Goal: Task Accomplishment & Management: Complete application form

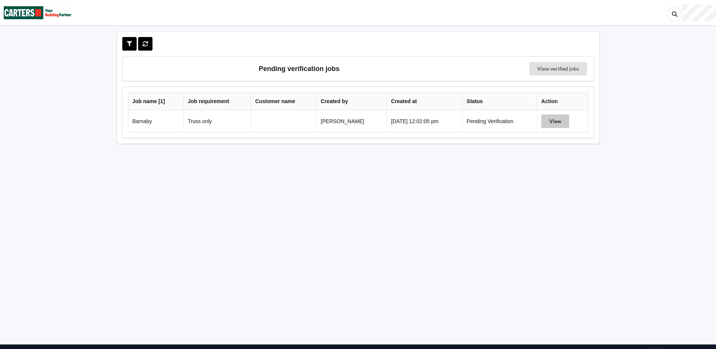
click at [556, 123] on button "View" at bounding box center [555, 121] width 28 height 14
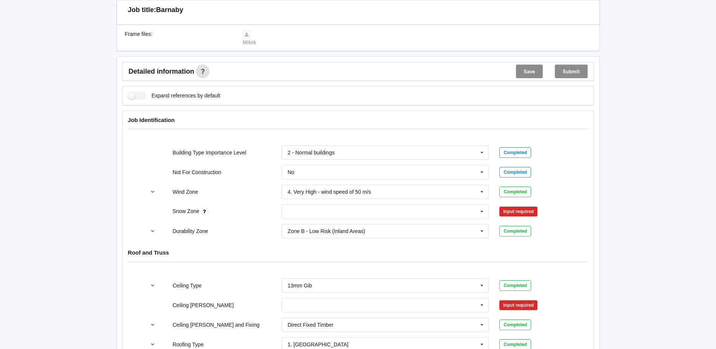
scroll to position [264, 0]
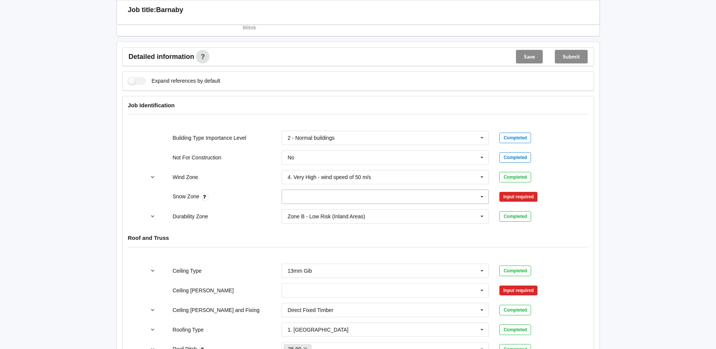
click at [481, 198] on icon at bounding box center [481, 197] width 11 height 14
click at [296, 209] on div "N0" at bounding box center [385, 210] width 207 height 14
click at [521, 197] on button "Confirm input" at bounding box center [521, 196] width 45 height 12
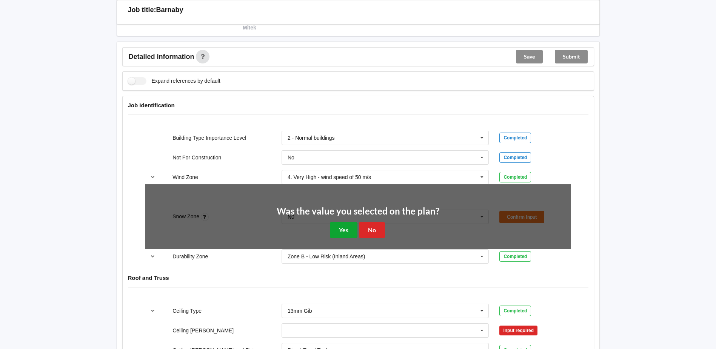
click at [344, 229] on button "Yes" at bounding box center [344, 229] width 28 height 15
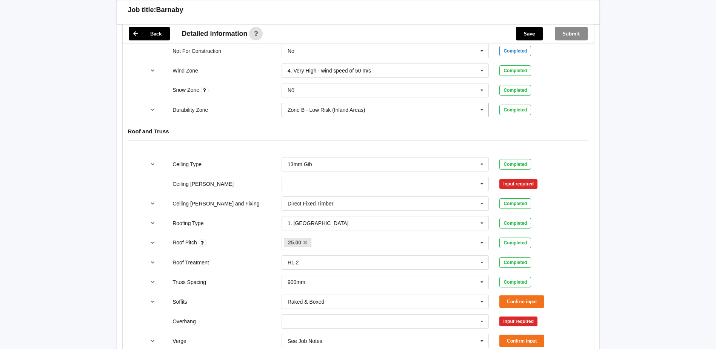
scroll to position [377, 0]
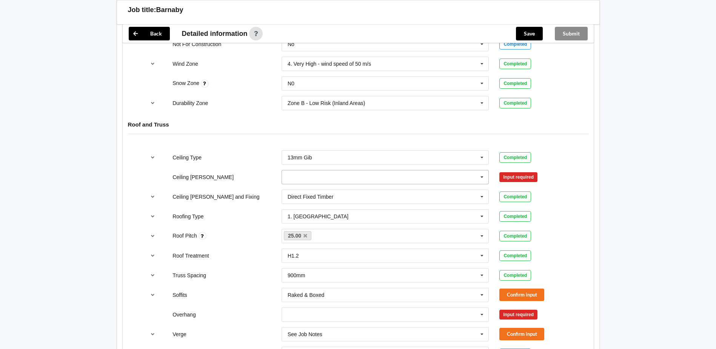
click at [362, 176] on input "text" at bounding box center [385, 177] width 207 height 14
click at [299, 222] on div "600mm" at bounding box center [385, 219] width 207 height 14
click at [524, 175] on button "Confirm input" at bounding box center [521, 177] width 45 height 12
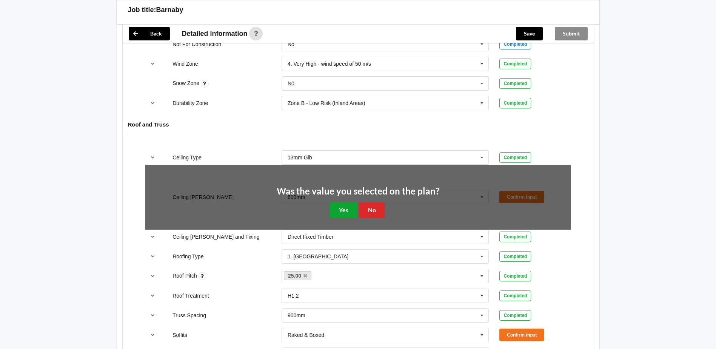
click at [342, 209] on button "Yes" at bounding box center [344, 209] width 28 height 15
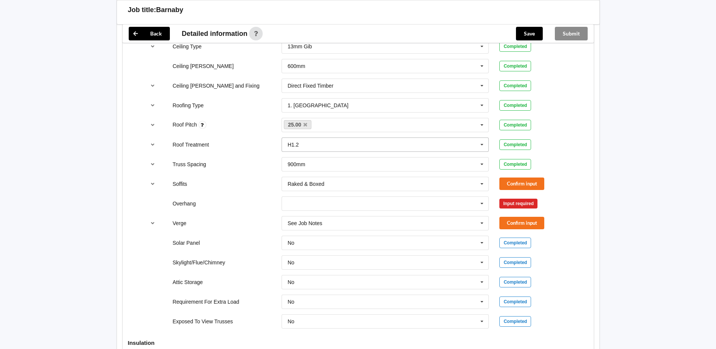
scroll to position [490, 0]
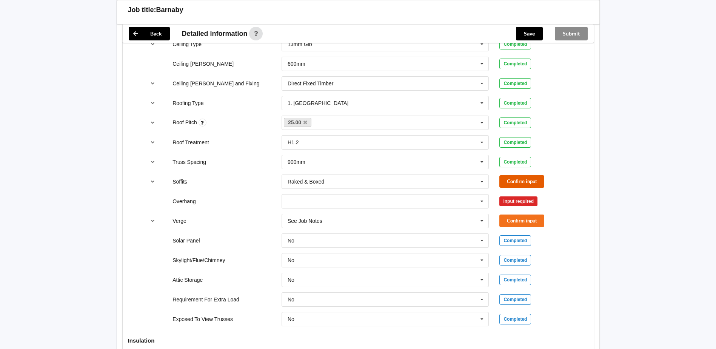
click at [505, 181] on button "Confirm input" at bounding box center [521, 181] width 45 height 12
click at [481, 198] on icon at bounding box center [481, 201] width 11 height 14
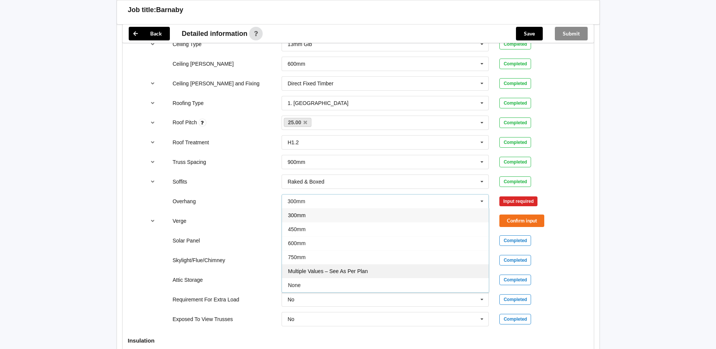
click at [315, 274] on div "Multiple Values – See As Per Plan" at bounding box center [385, 271] width 207 height 14
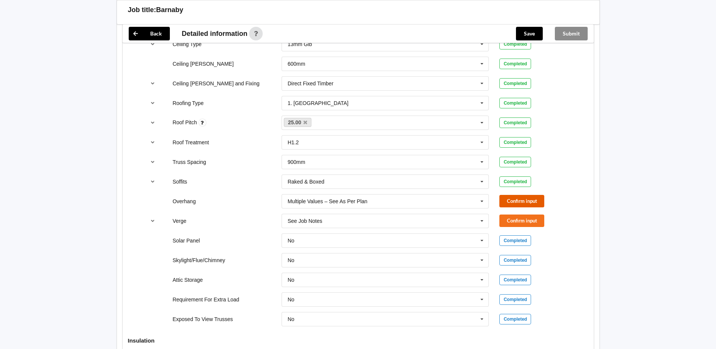
click at [519, 200] on button "Confirm input" at bounding box center [521, 201] width 45 height 12
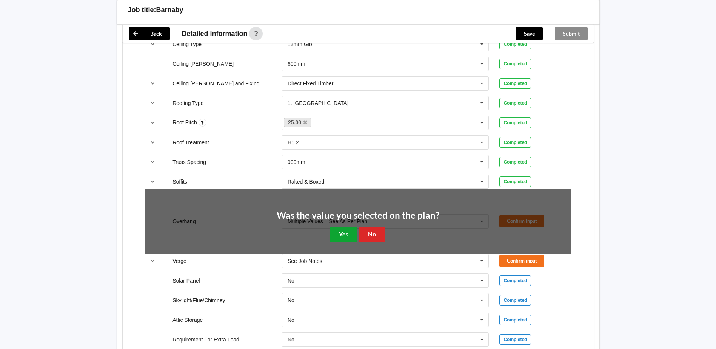
click at [344, 232] on button "Yes" at bounding box center [344, 233] width 28 height 15
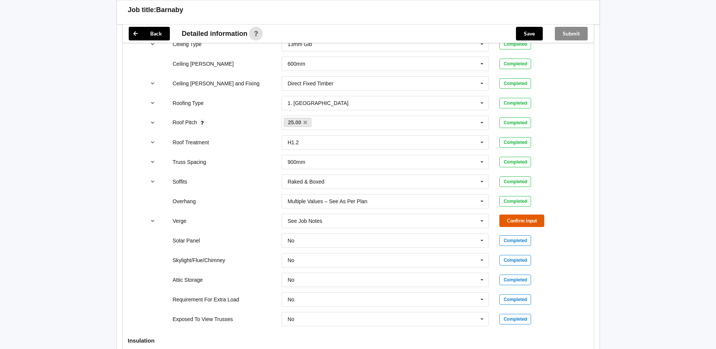
click at [510, 221] on button "Confirm input" at bounding box center [521, 220] width 45 height 12
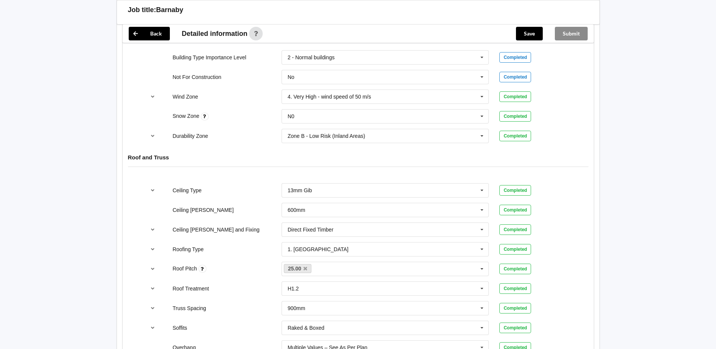
scroll to position [339, 0]
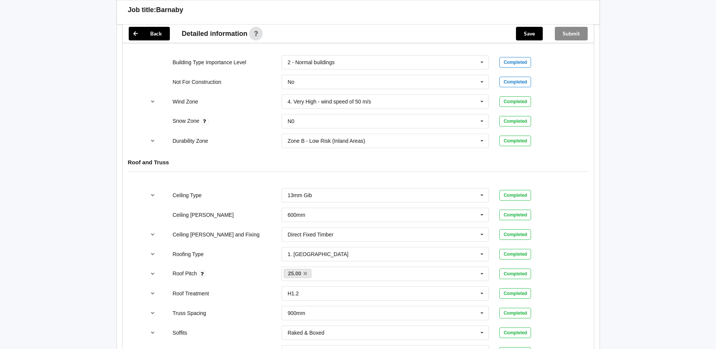
click at [569, 34] on div "Submit" at bounding box center [570, 34] width 45 height 18
click at [529, 34] on button "Save" at bounding box center [529, 34] width 27 height 14
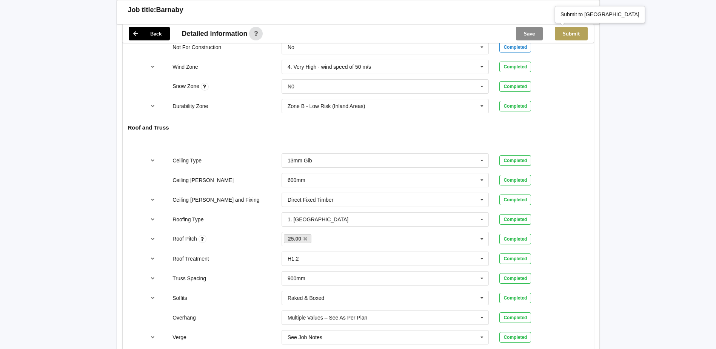
click at [568, 34] on button "Submit" at bounding box center [571, 34] width 33 height 14
click at [568, 34] on div "Submit" at bounding box center [570, 34] width 45 height 18
